Goal: Find specific fact: Find specific fact

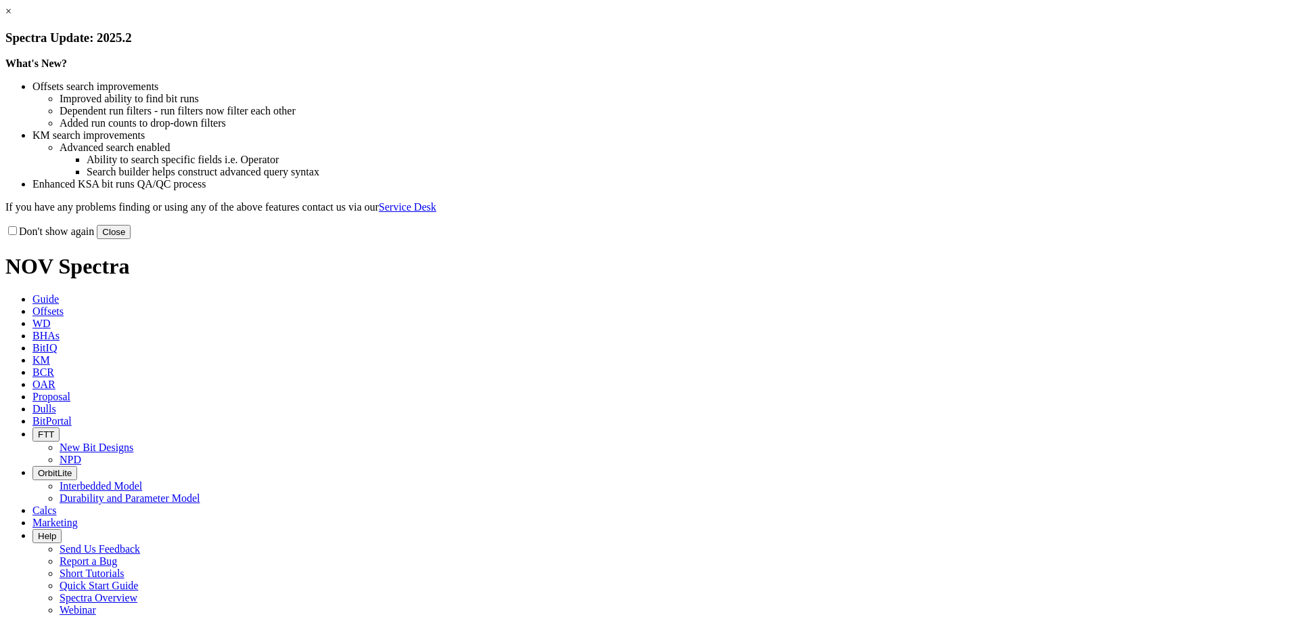
click at [131, 239] on button "Close" at bounding box center [114, 232] width 34 height 14
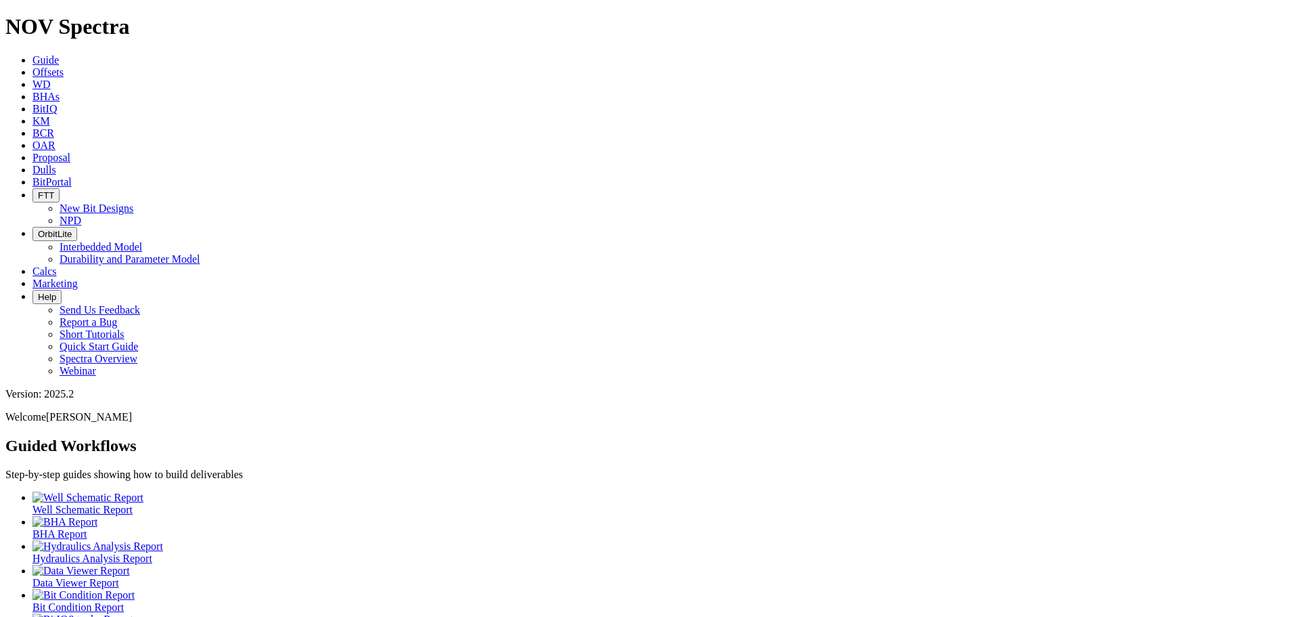
click at [64, 66] on span "Offsets" at bounding box center [47, 72] width 31 height 12
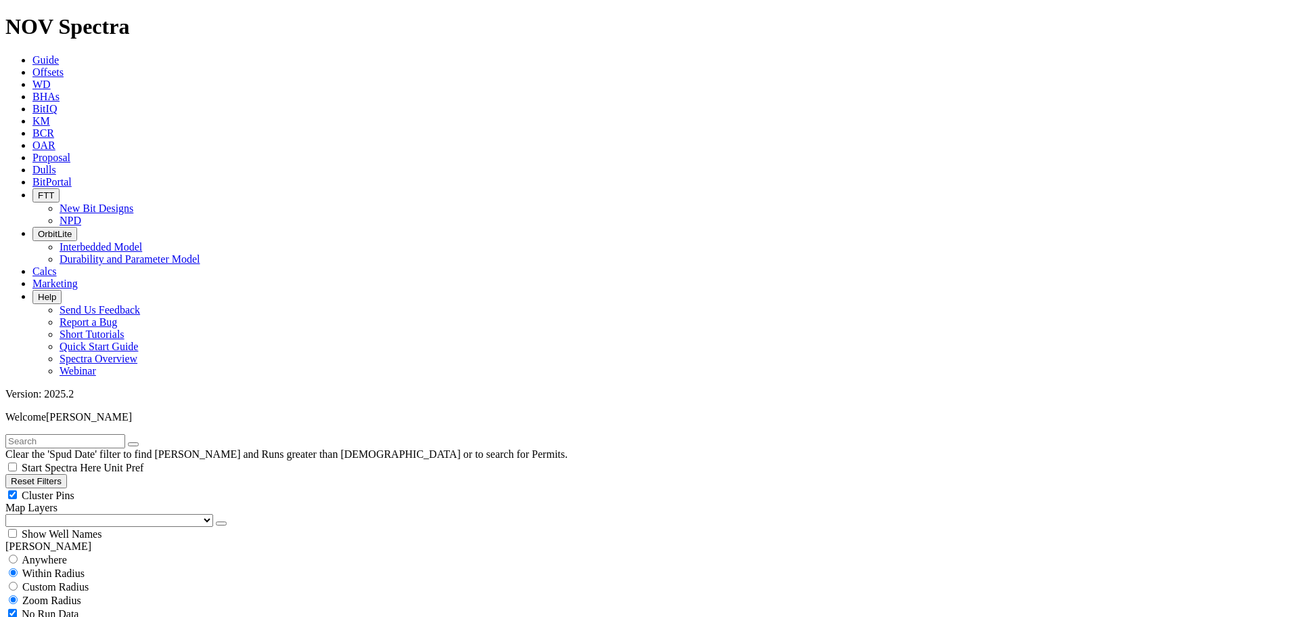
click at [54, 127] on link "BCR" at bounding box center [43, 133] width 22 height 12
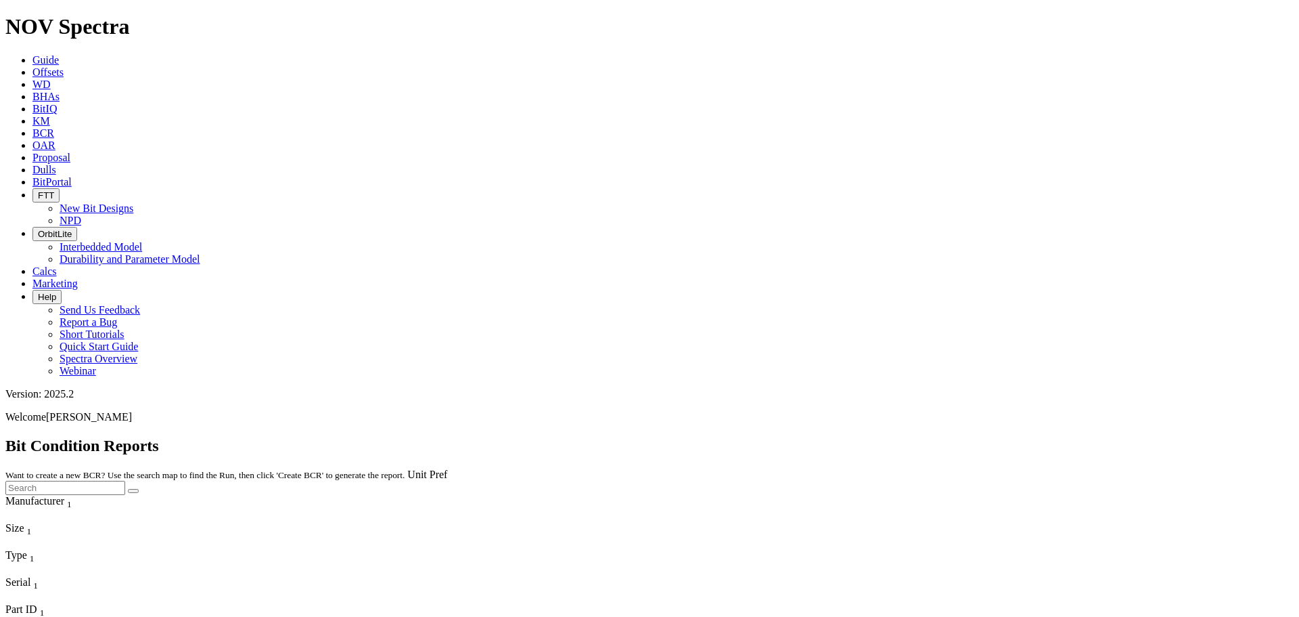
click at [125, 481] on input "text" at bounding box center [65, 488] width 120 height 14
type input "A315034"
click at [128, 489] on button "submit" at bounding box center [133, 491] width 11 height 4
click at [962, 506] on div "No results found." at bounding box center [649, 512] width 1289 height 12
